Goal: Understand process/instructions

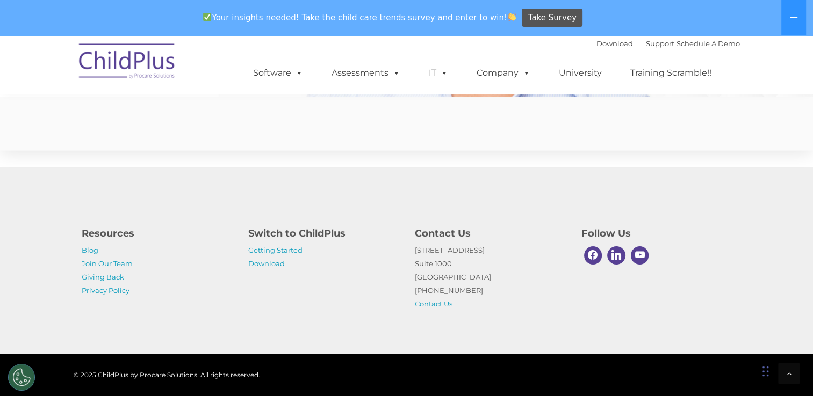
scroll to position [2679, 0]
click at [264, 261] on link "Download" at bounding box center [266, 263] width 37 height 9
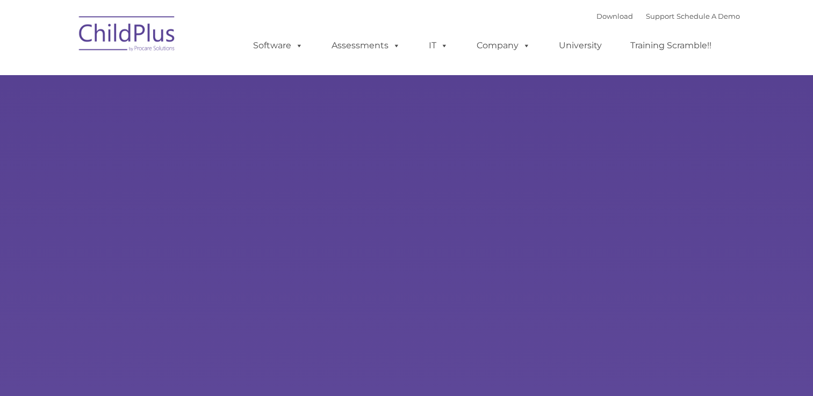
type input ""
select select "MEDIUM"
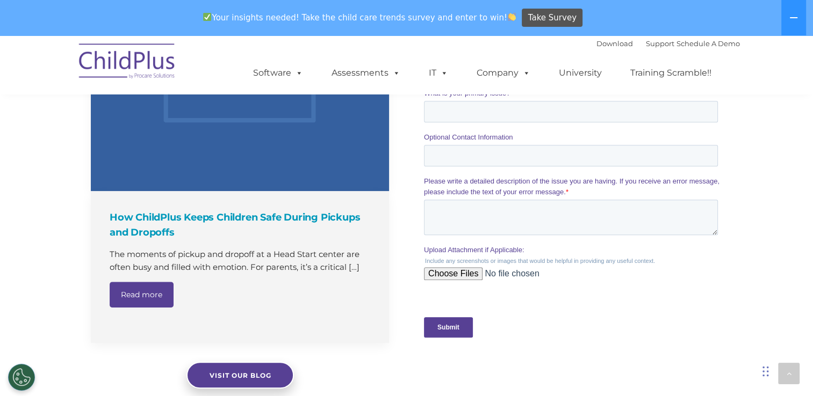
scroll to position [1248, 0]
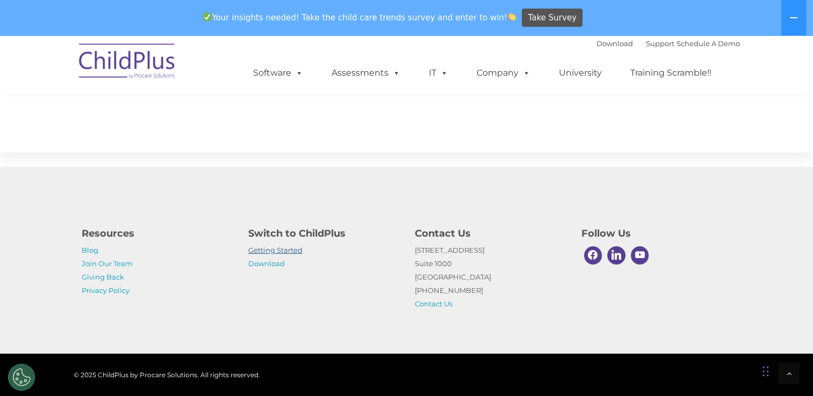
click at [291, 249] on link "Getting Started" at bounding box center [275, 250] width 54 height 9
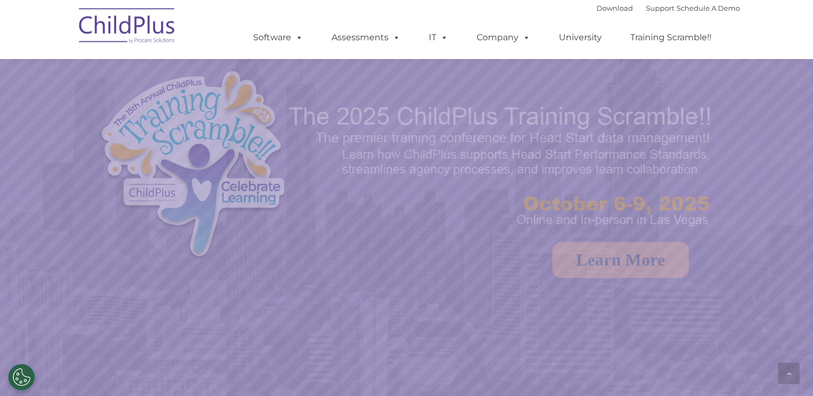
scroll to position [1213, 0]
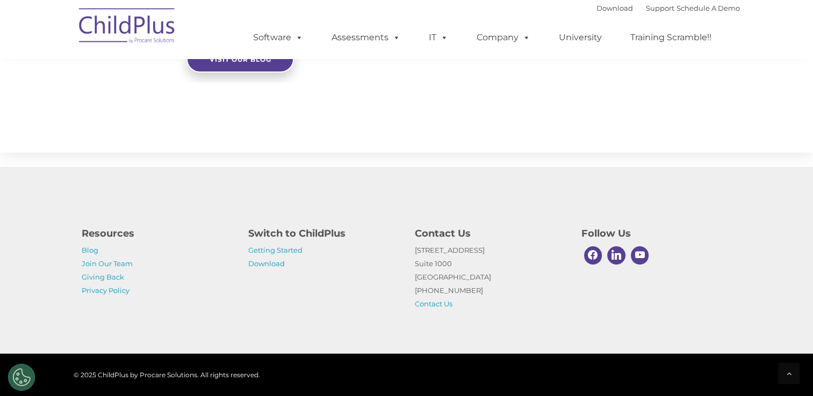
select select "MEDIUM"
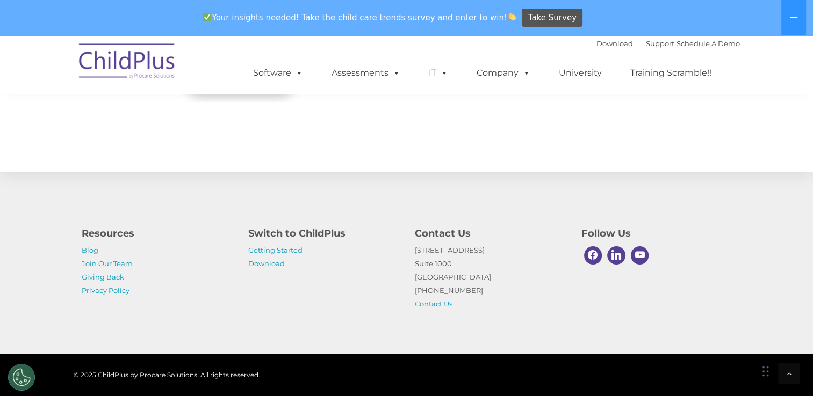
scroll to position [1248, 0]
click at [284, 252] on link "Getting Started" at bounding box center [275, 250] width 54 height 9
